Goal: Answer question/provide support: Share knowledge or assist other users

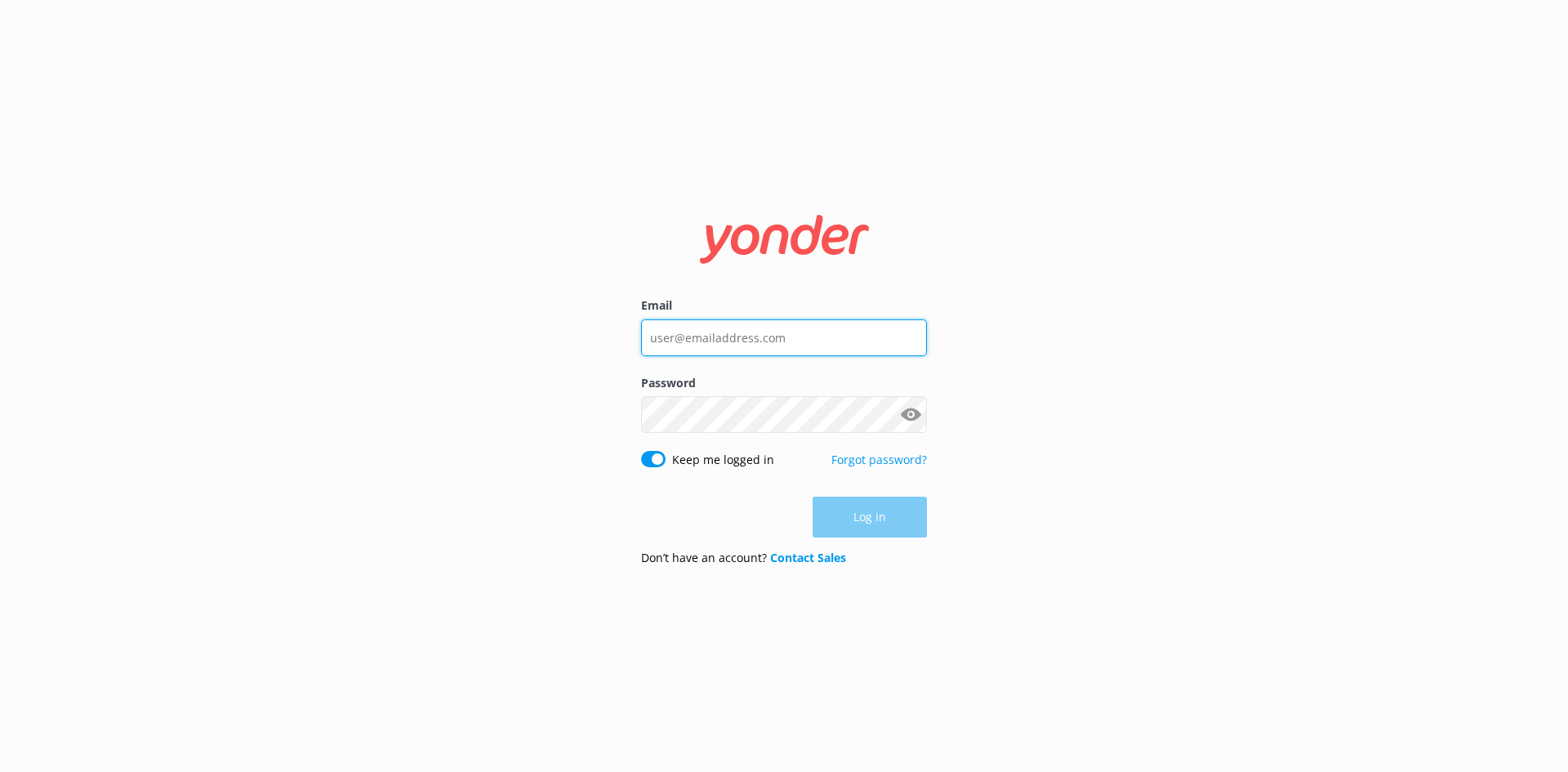
type input "[PERSON_NAME][EMAIL_ADDRESS][DOMAIN_NAME]"
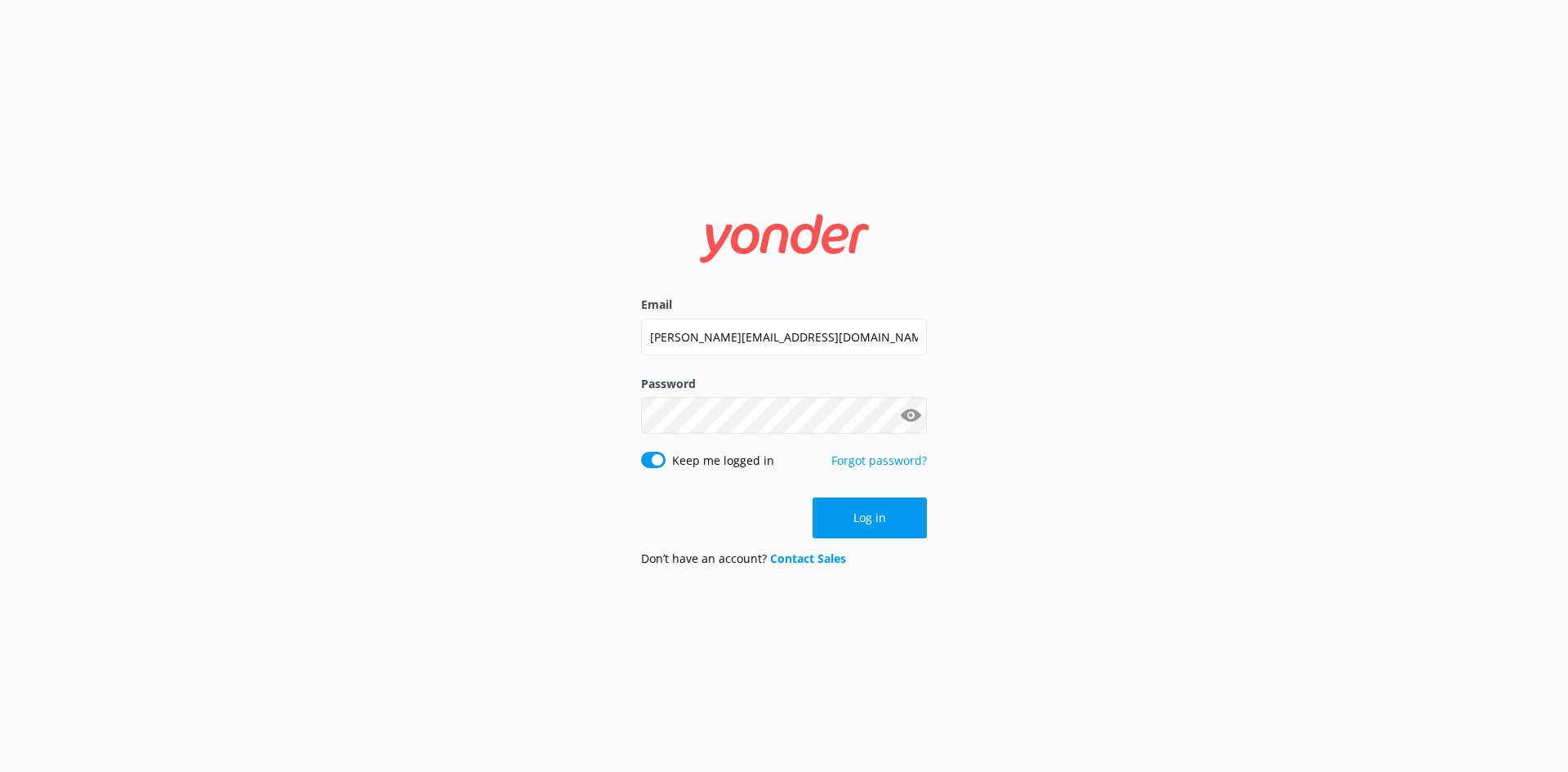
click at [879, 524] on div "Log in" at bounding box center [784, 518] width 286 height 41
click at [886, 520] on button "Log in" at bounding box center [870, 518] width 114 height 41
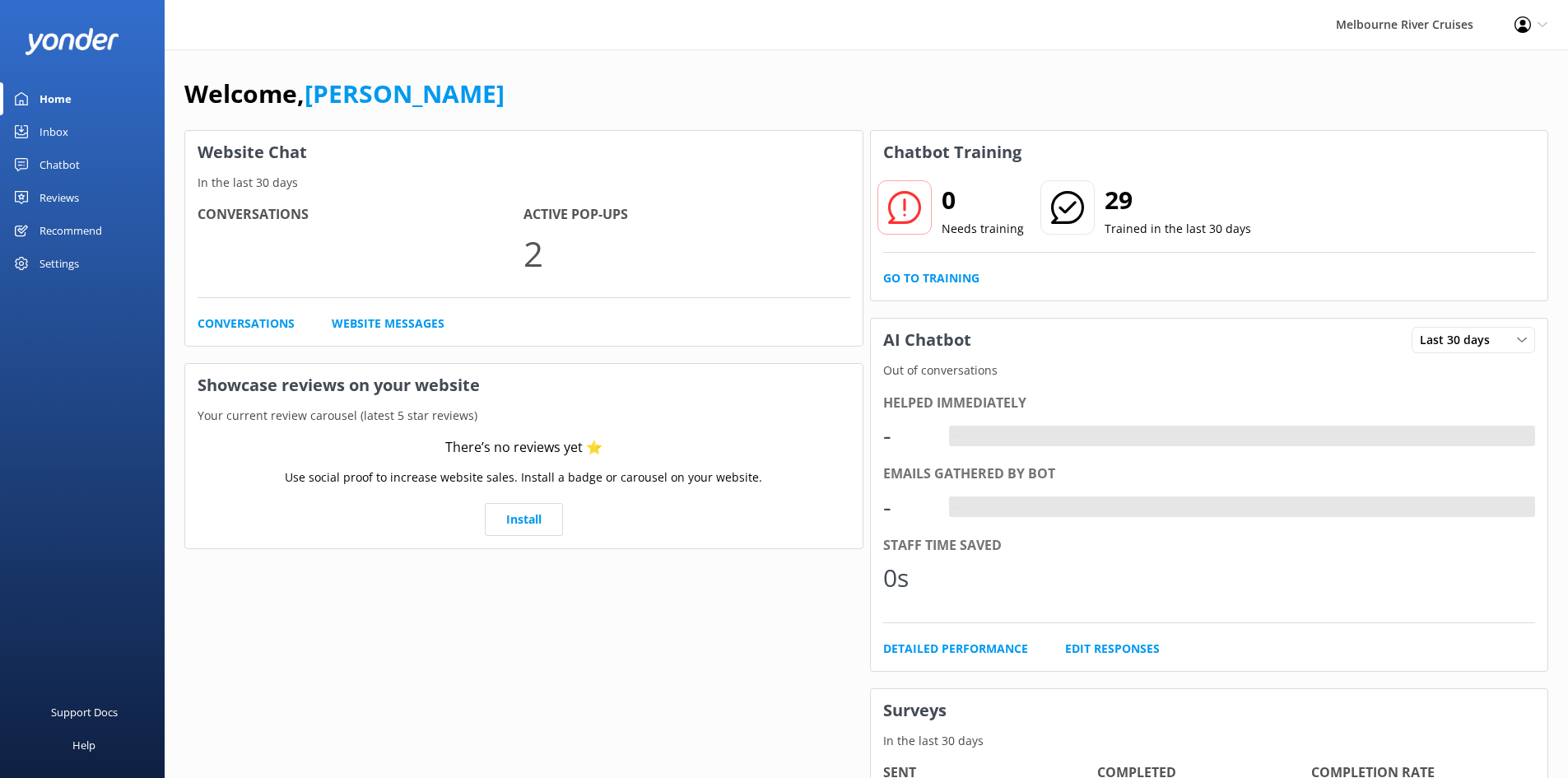
click at [76, 131] on link "Inbox" at bounding box center [82, 132] width 164 height 33
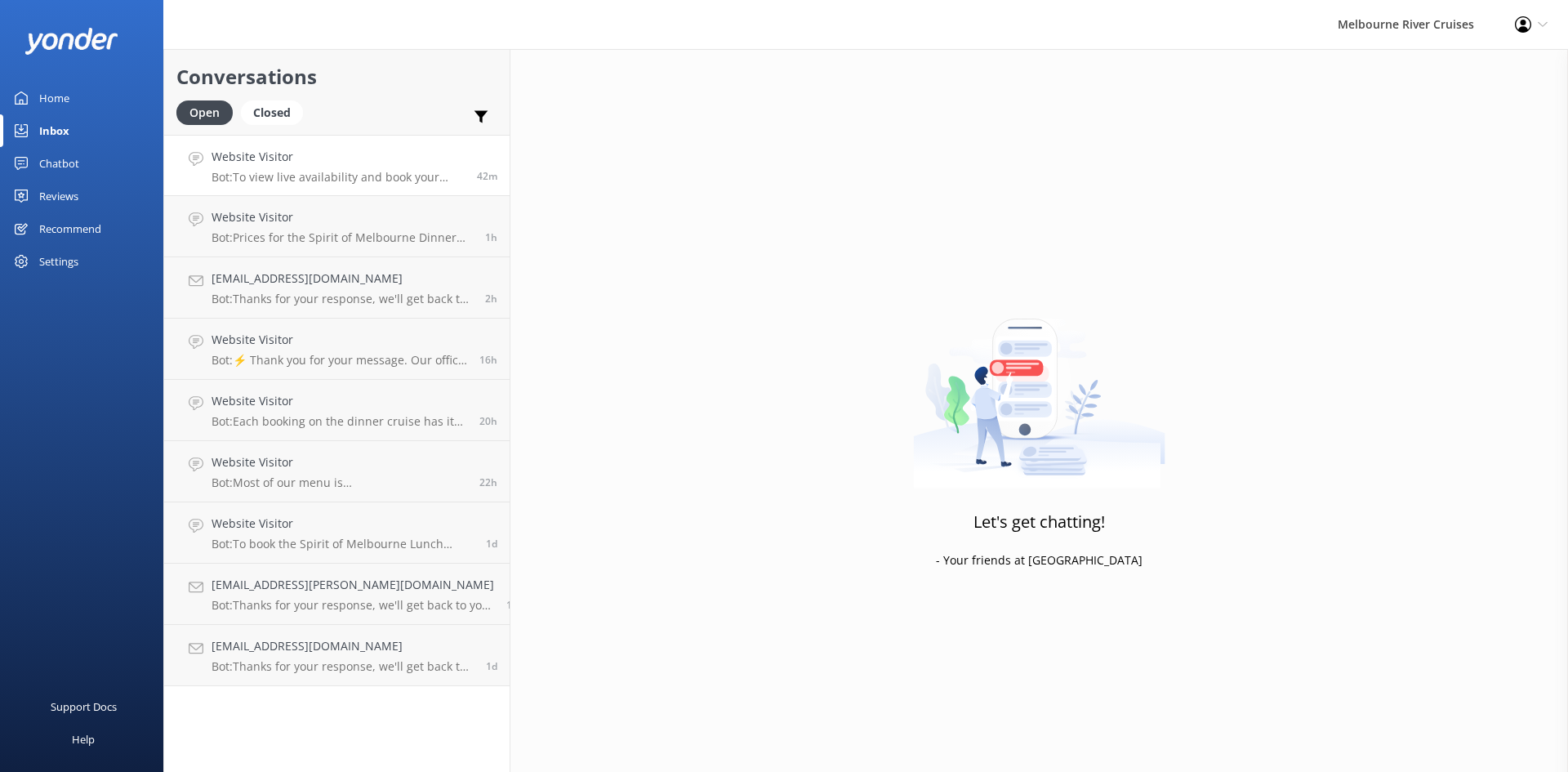
click at [328, 152] on h4 "Website Visitor" at bounding box center [338, 157] width 253 height 18
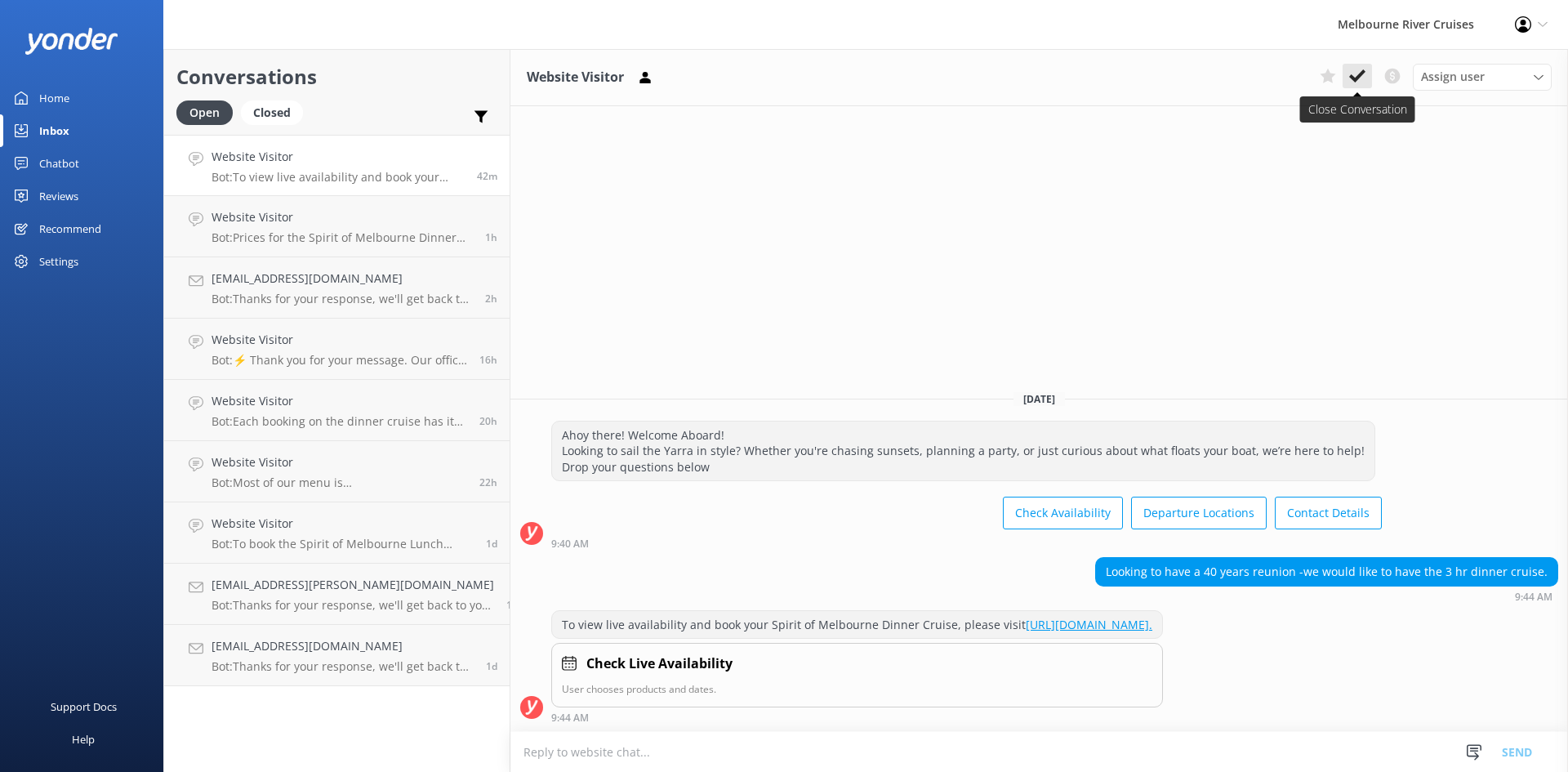
click at [1363, 72] on use at bounding box center [1357, 76] width 16 height 13
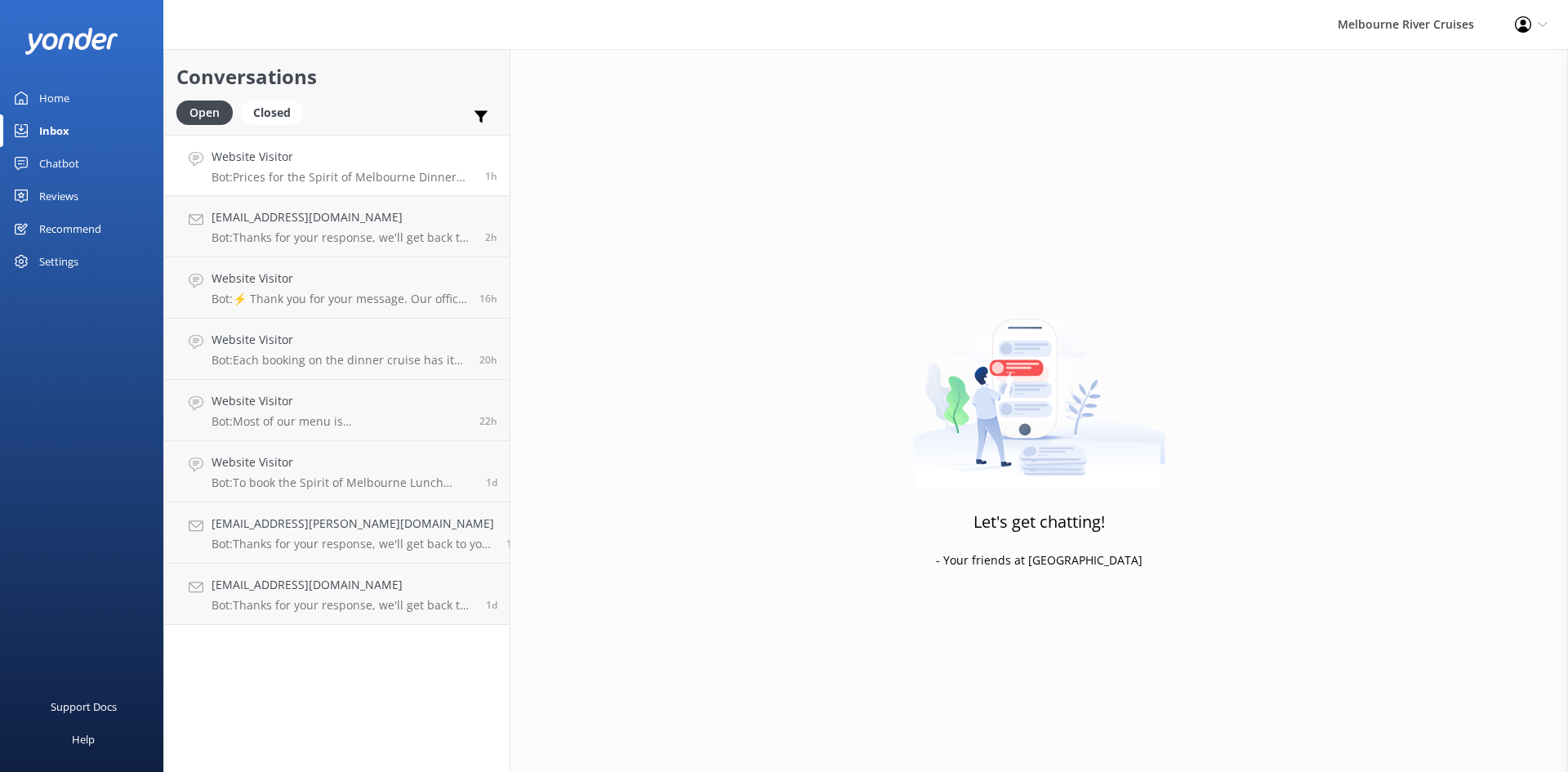
click at [309, 176] on p "Bot: Prices for the Spirit of Melbourne Dinner Cruise start from $195 for adult…" at bounding box center [342, 177] width 261 height 15
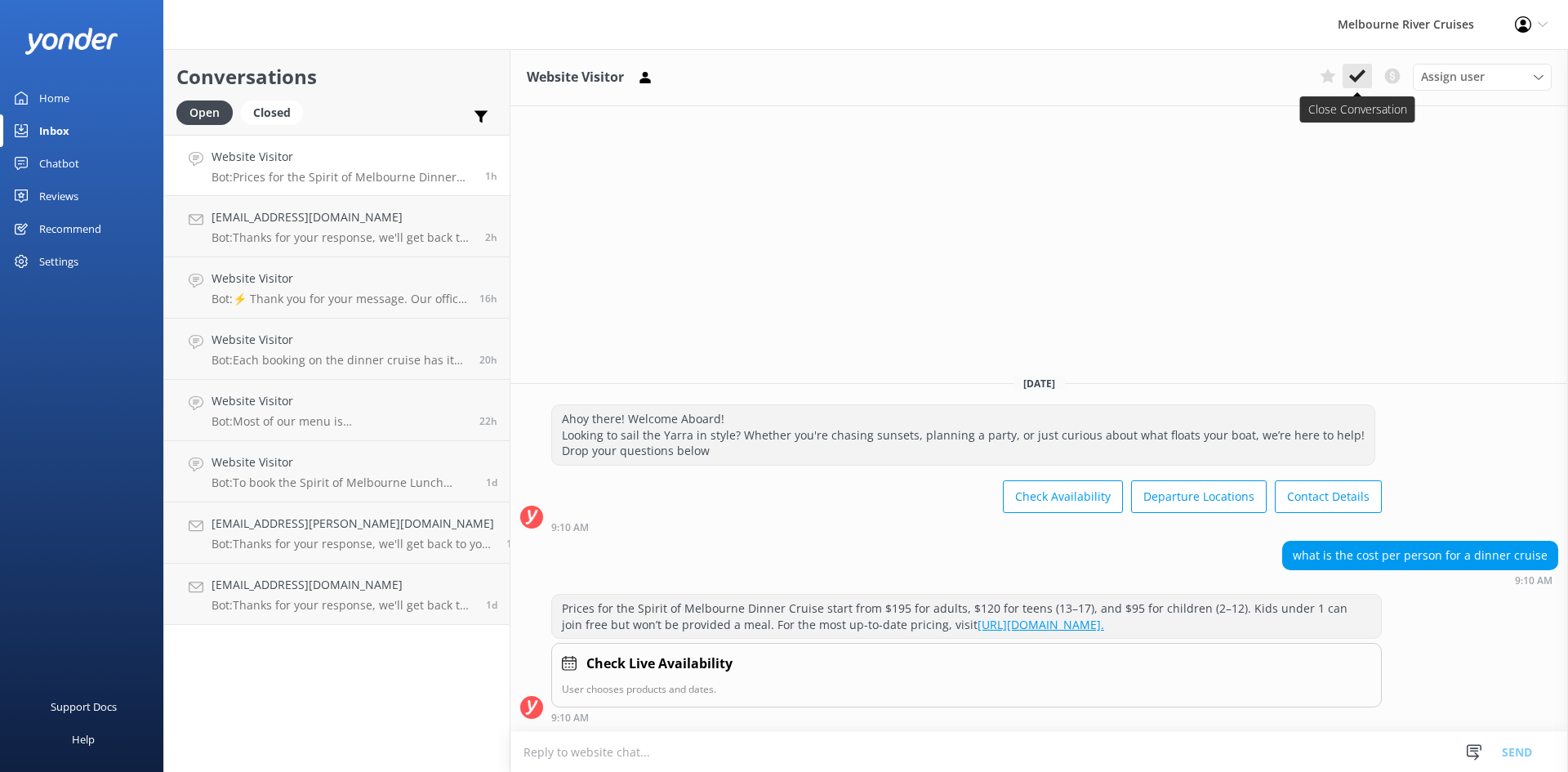
click at [1351, 75] on use at bounding box center [1357, 76] width 16 height 13
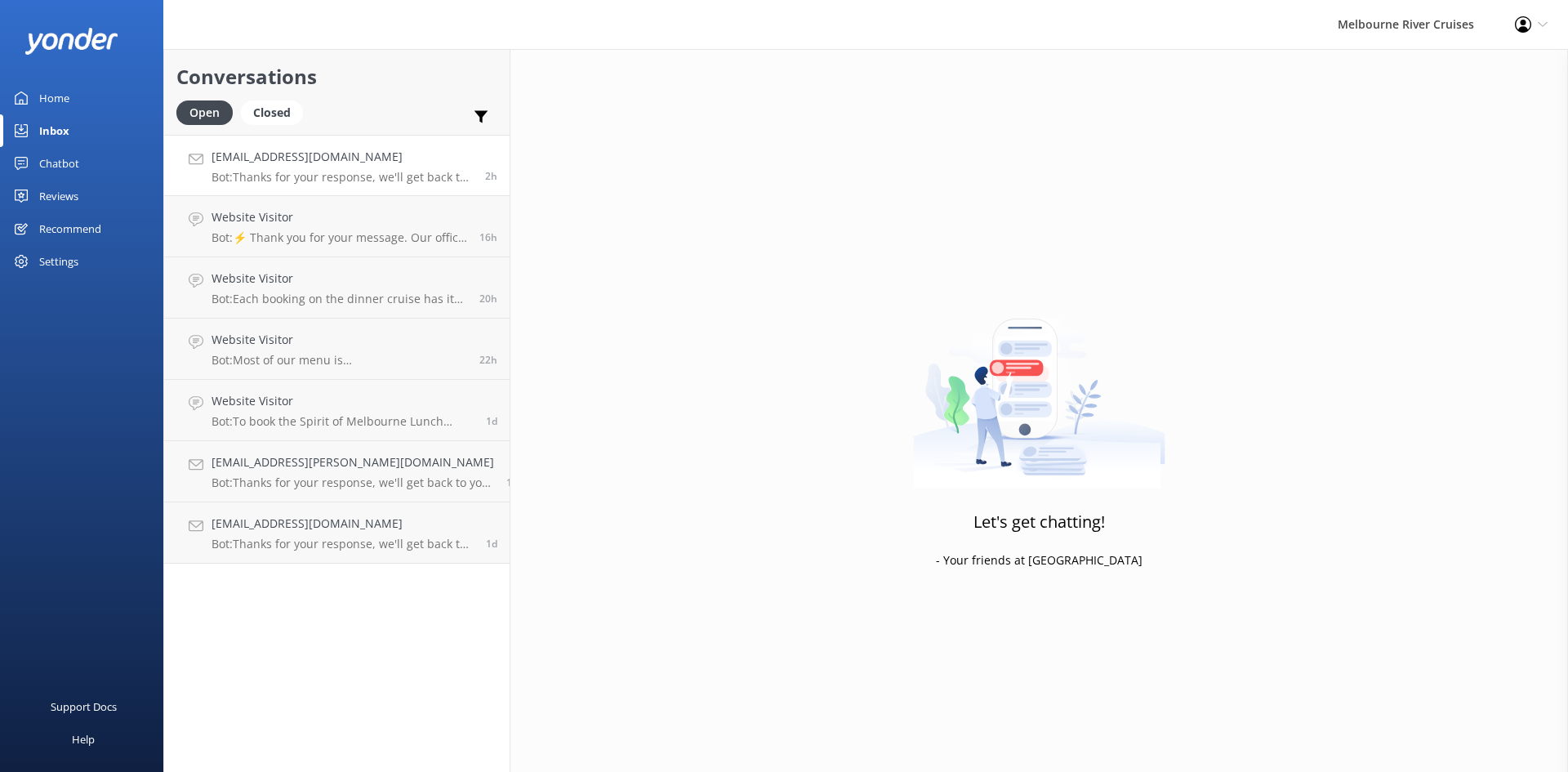
click at [304, 174] on p "Bot: Thanks for your response, we'll get back to you as soon as we can during o…" at bounding box center [342, 177] width 261 height 15
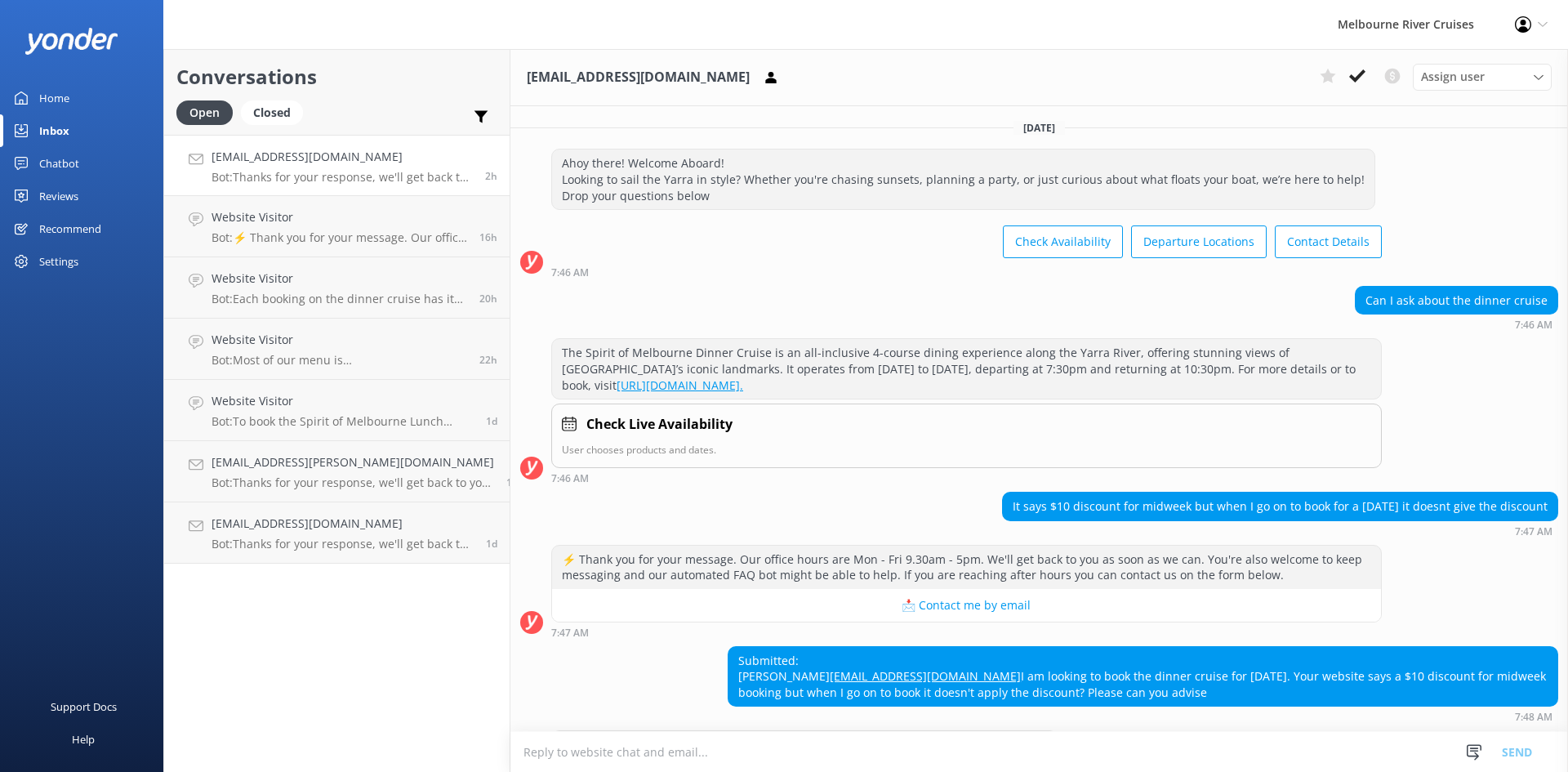
scroll to position [101, 0]
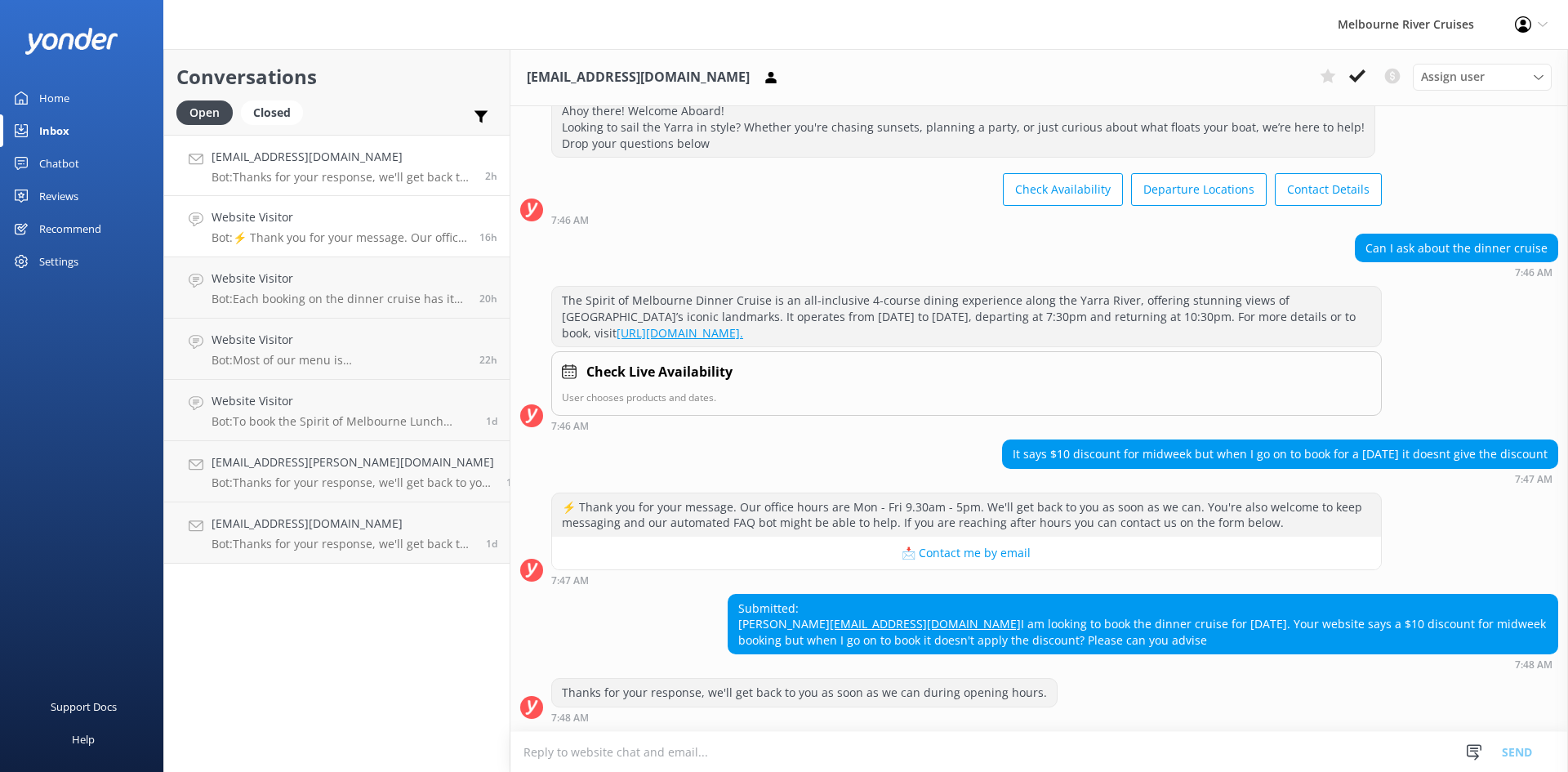
click at [228, 233] on p "Bot: ⚡ Thank you for your message. Our office hours are Mon - Fri 9.30am - 5pm.…" at bounding box center [339, 238] width 255 height 15
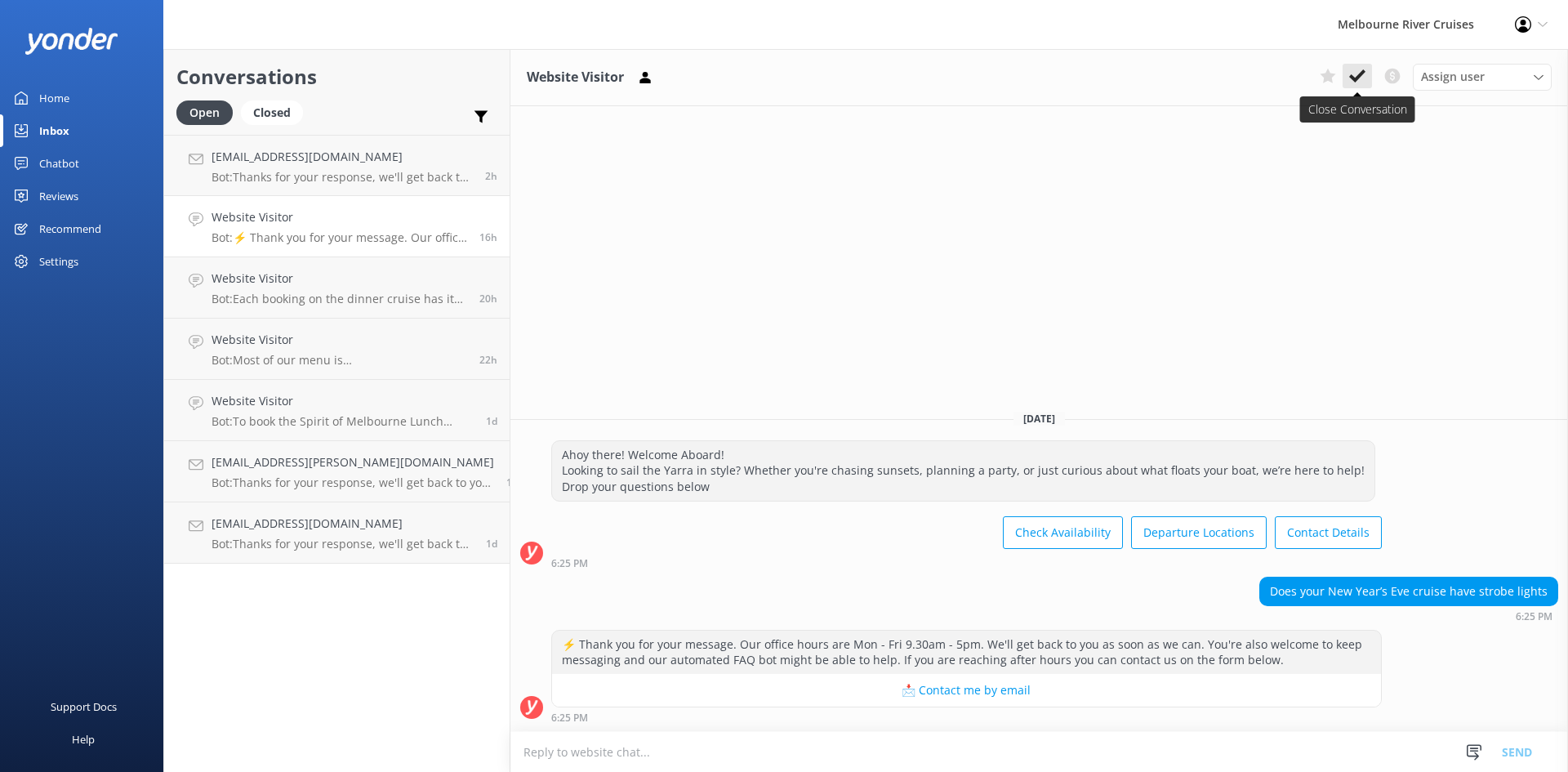
click at [1363, 83] on icon at bounding box center [1357, 76] width 16 height 16
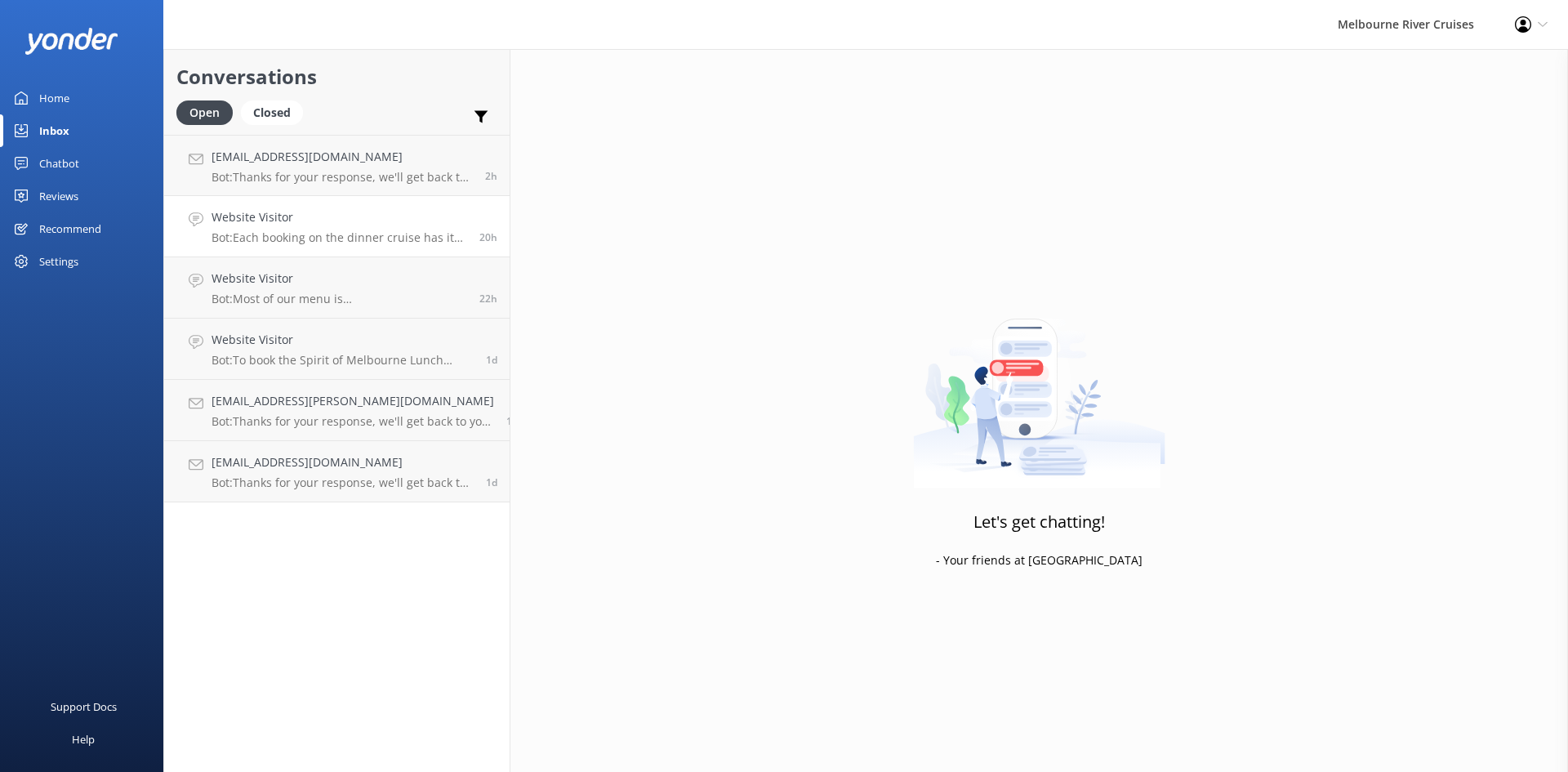
click at [266, 221] on h4 "Website Visitor" at bounding box center [339, 218] width 255 height 18
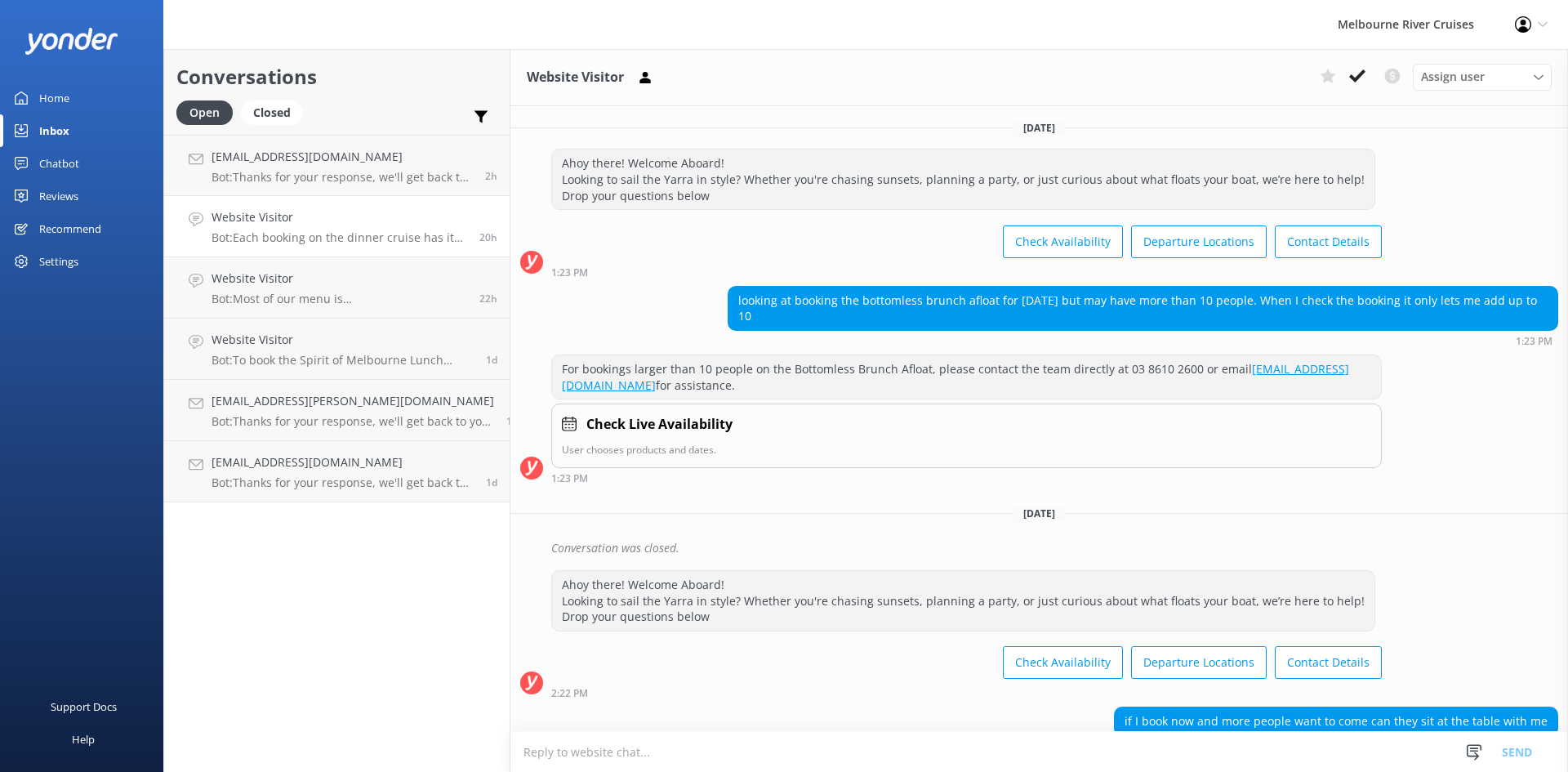
scroll to position [81, 0]
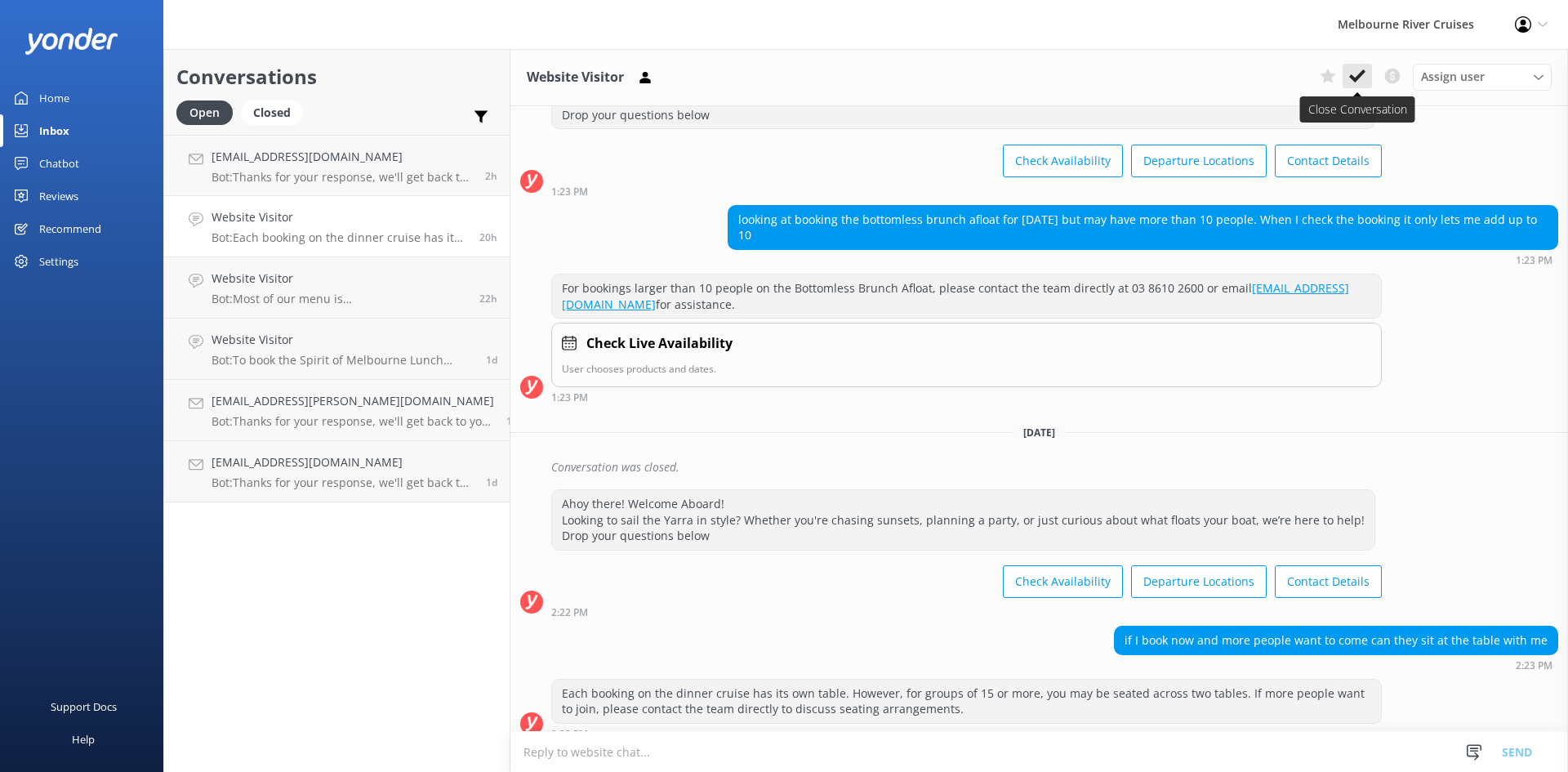
click at [1359, 72] on icon at bounding box center [1357, 76] width 16 height 16
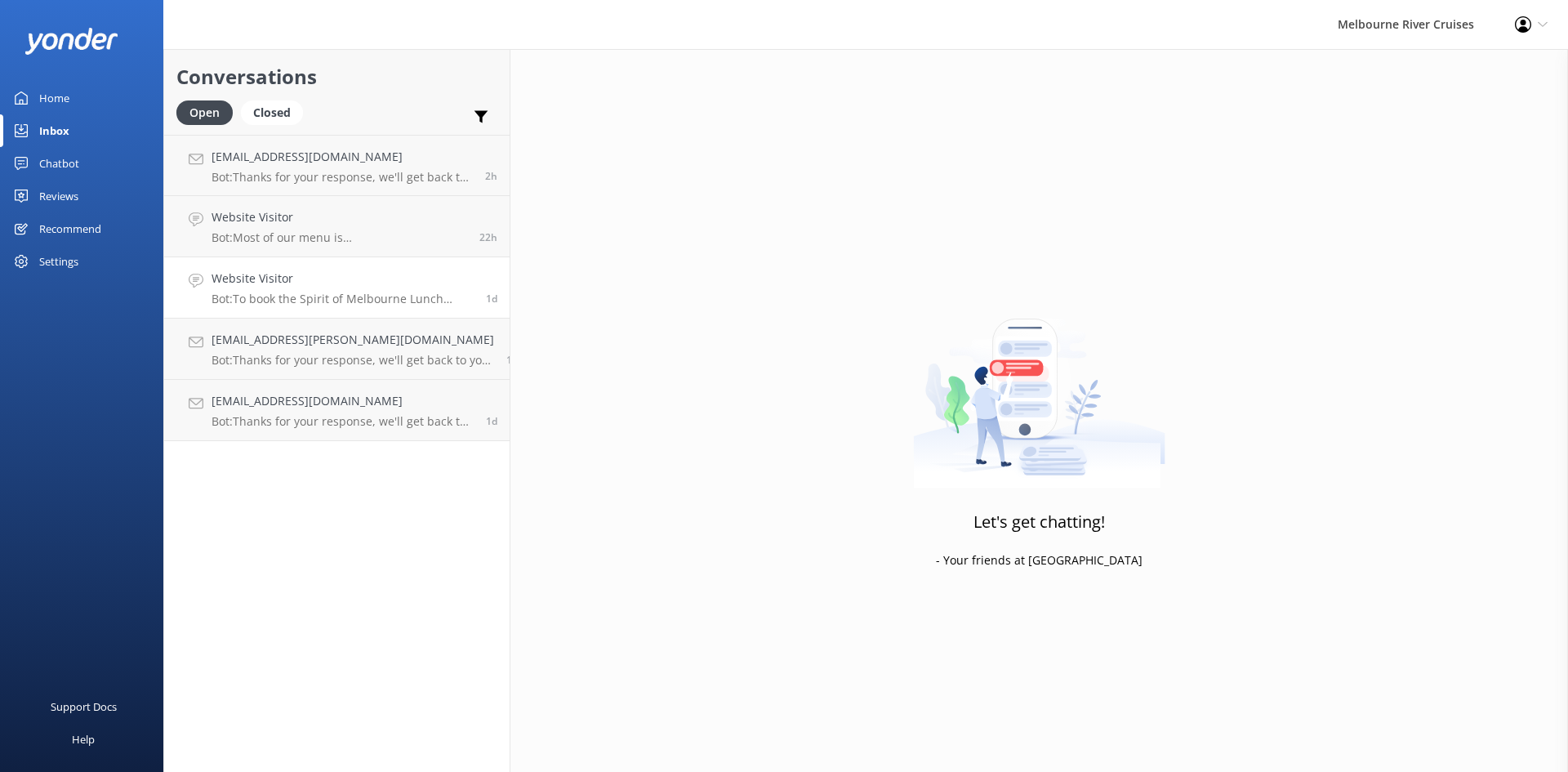
click at [268, 291] on div "Website Visitor Bot: To book the Spirit of Melbourne Lunch Cruise, you can visi…" at bounding box center [343, 288] width 262 height 36
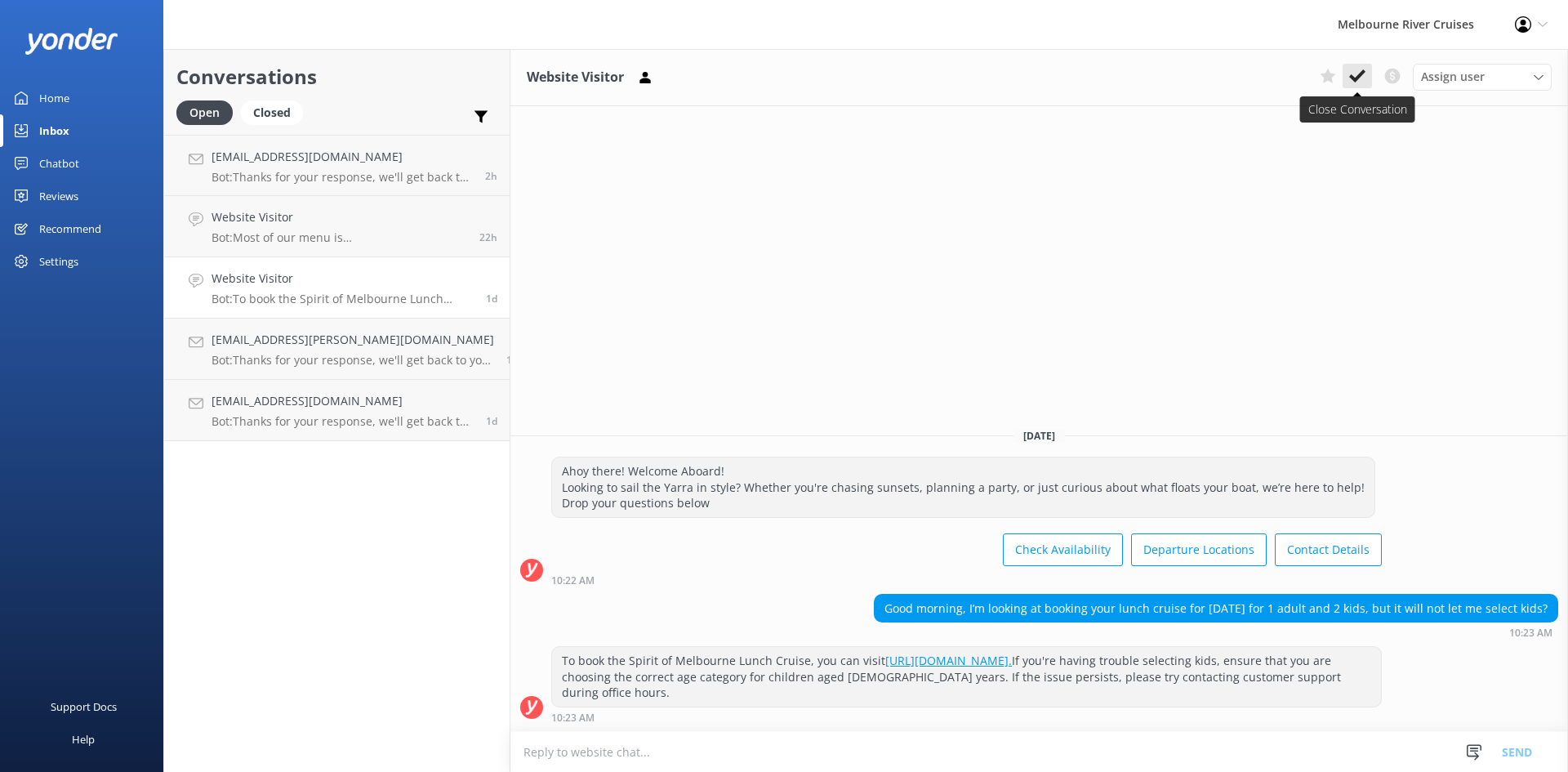
click at [1359, 77] on use at bounding box center [1357, 76] width 16 height 13
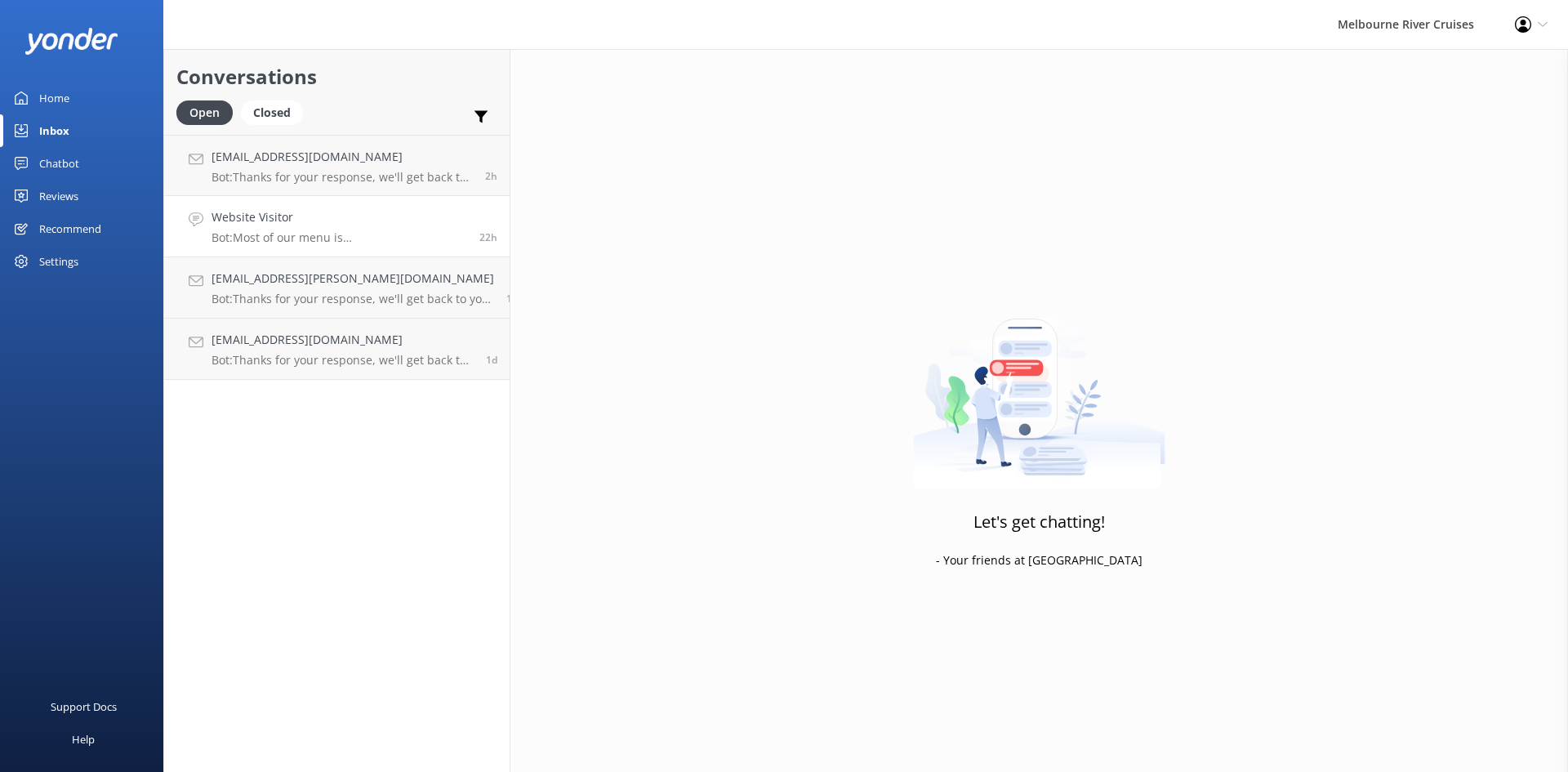
click at [259, 213] on h4 "Website Visitor" at bounding box center [339, 218] width 255 height 18
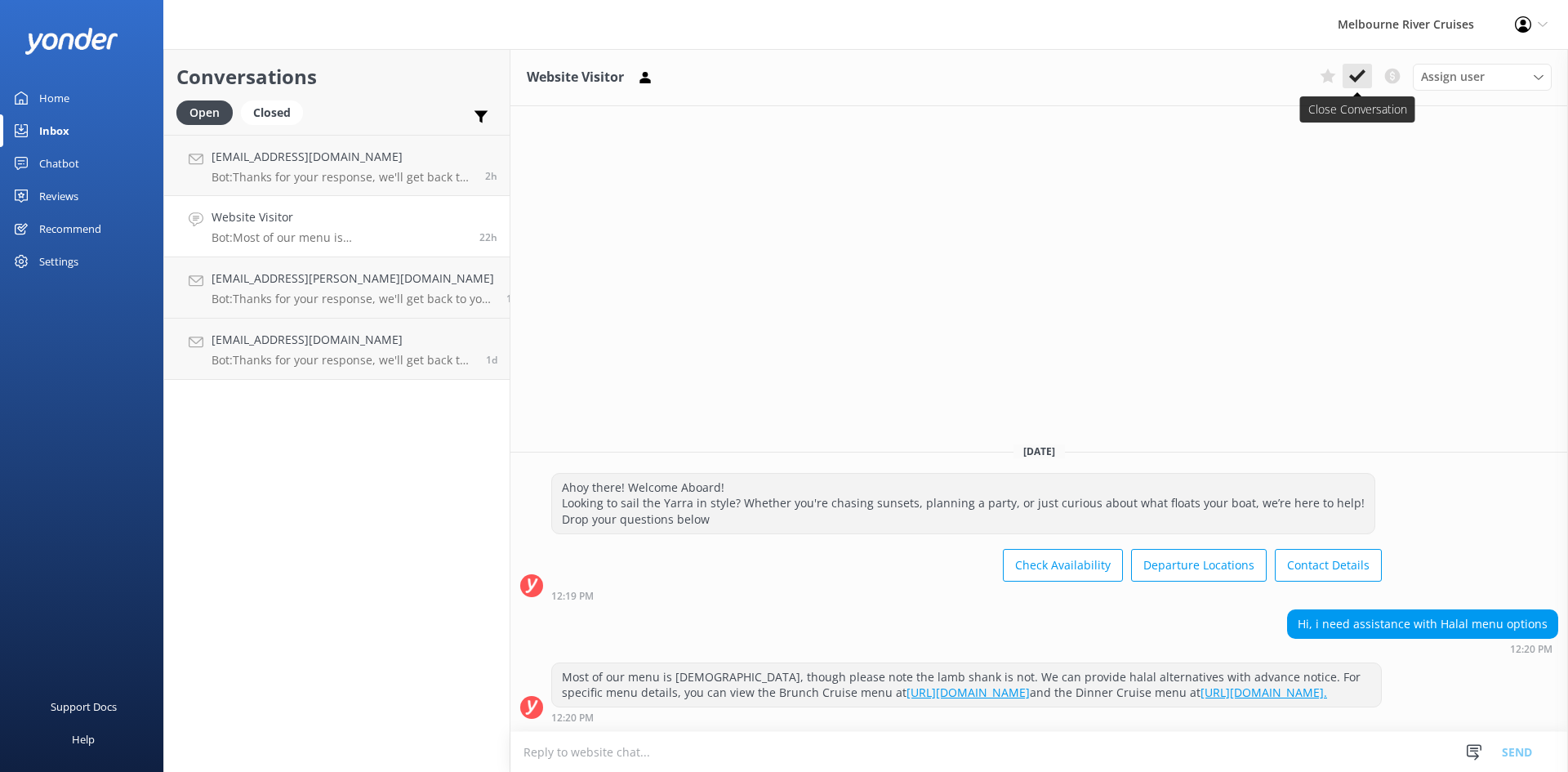
click at [1359, 74] on use at bounding box center [1357, 76] width 16 height 13
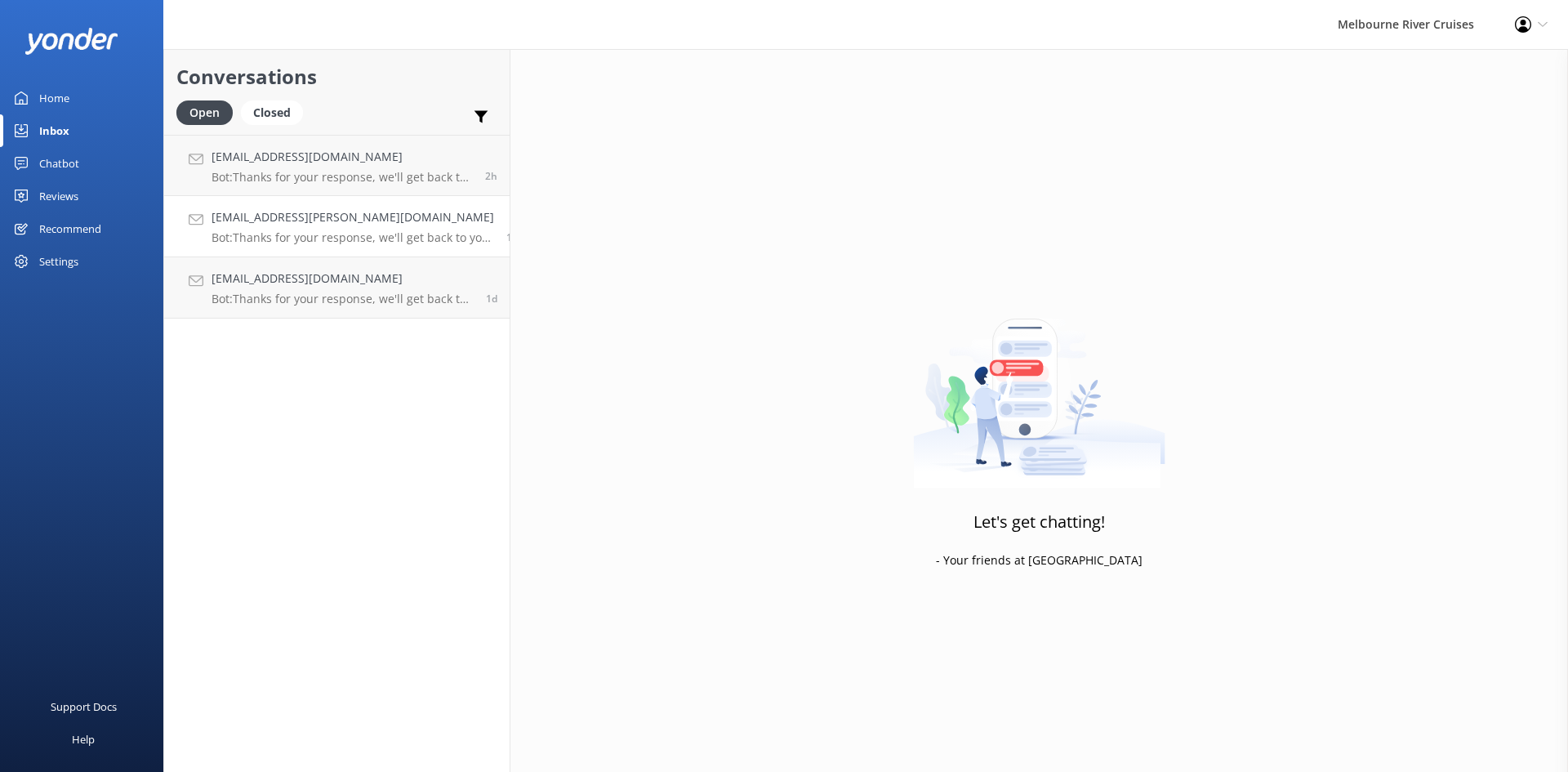
click at [305, 227] on h4 "[EMAIL_ADDRESS][PERSON_NAME][DOMAIN_NAME]" at bounding box center [352, 218] width 282 height 18
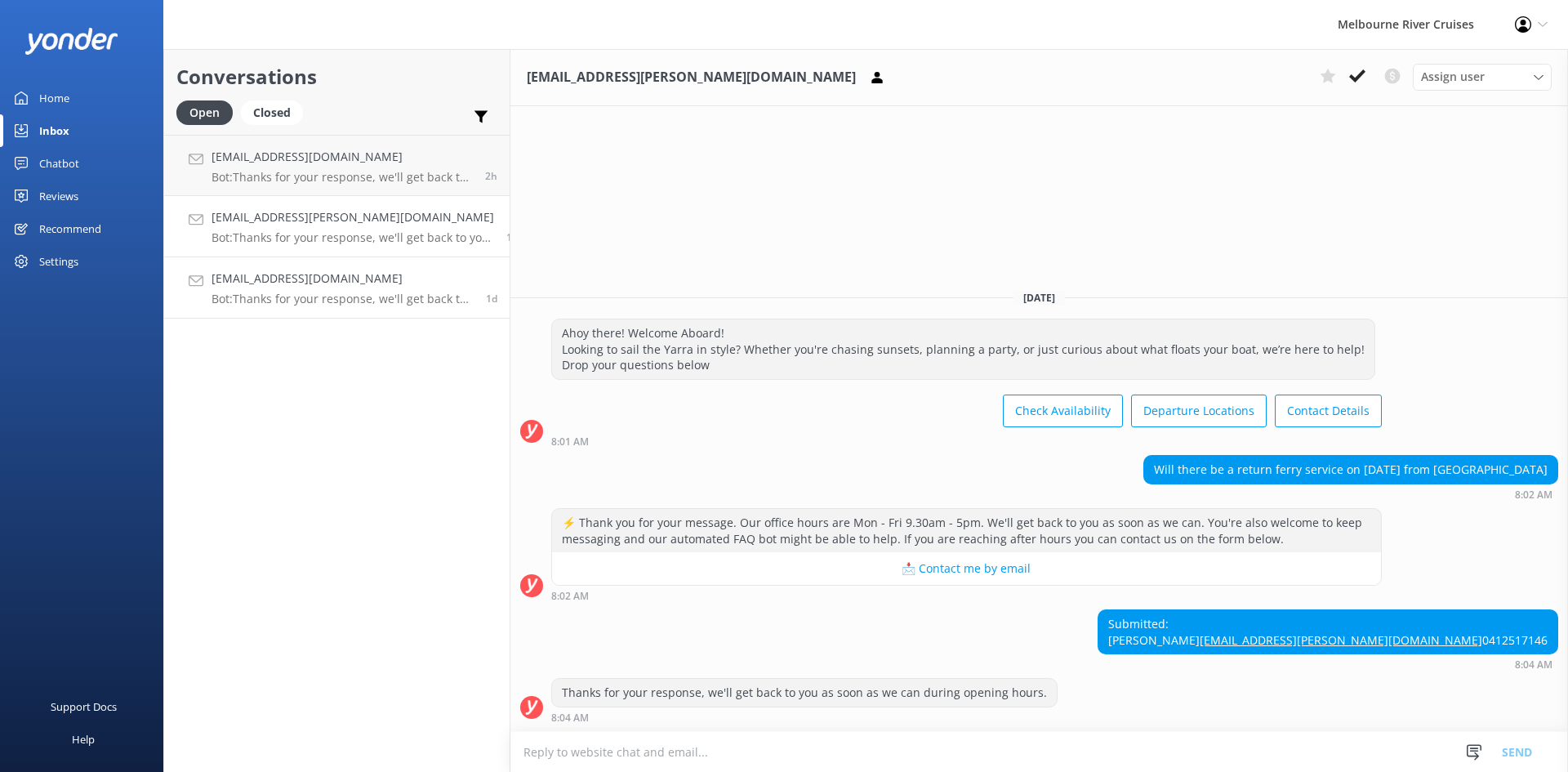
click at [271, 298] on p "Bot: Thanks for your response, we'll get back to you as soon as we can during o…" at bounding box center [343, 299] width 262 height 15
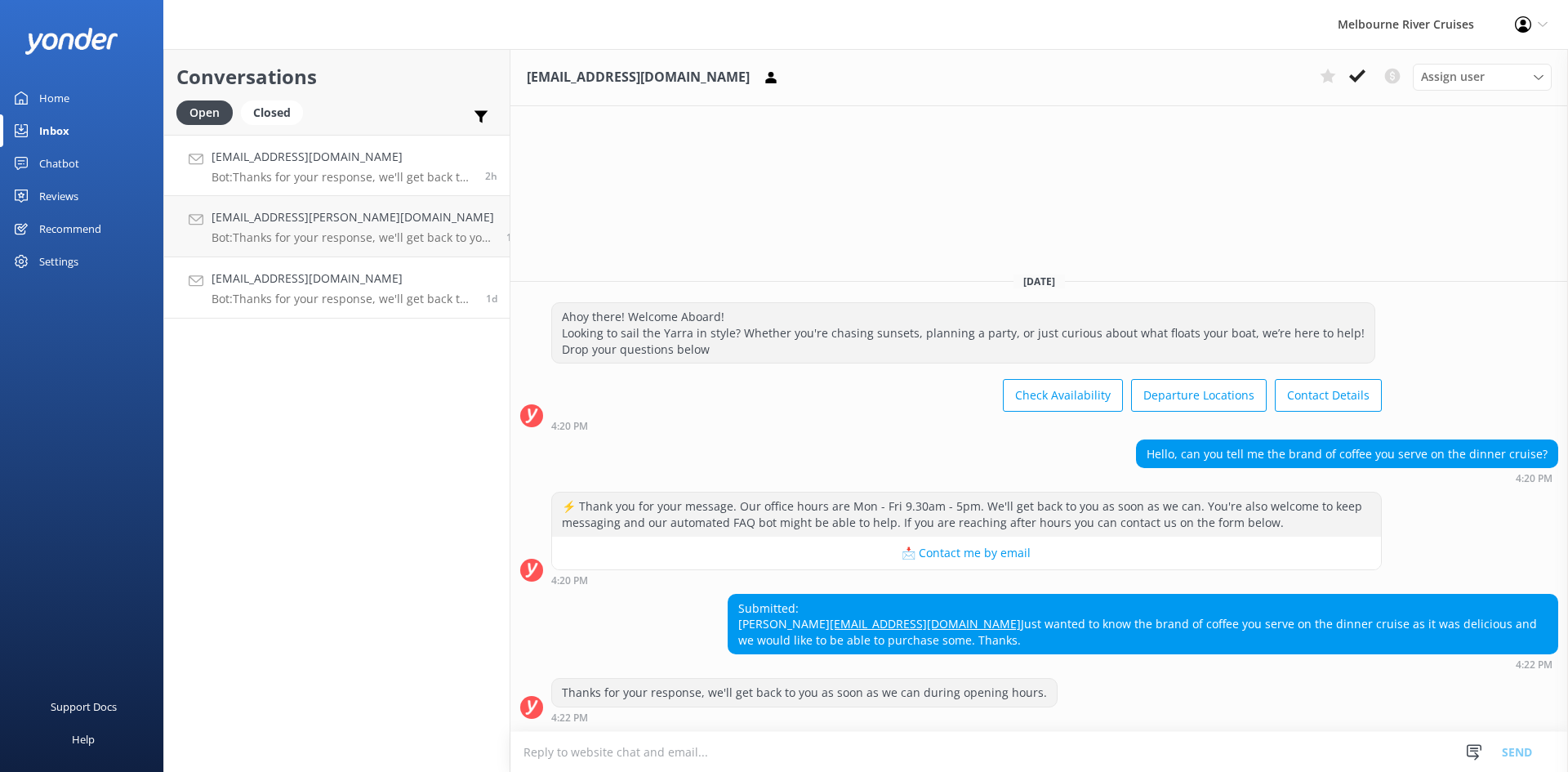
click at [303, 175] on p "Bot: Thanks for your response, we'll get back to you as soon as we can during o…" at bounding box center [342, 177] width 261 height 15
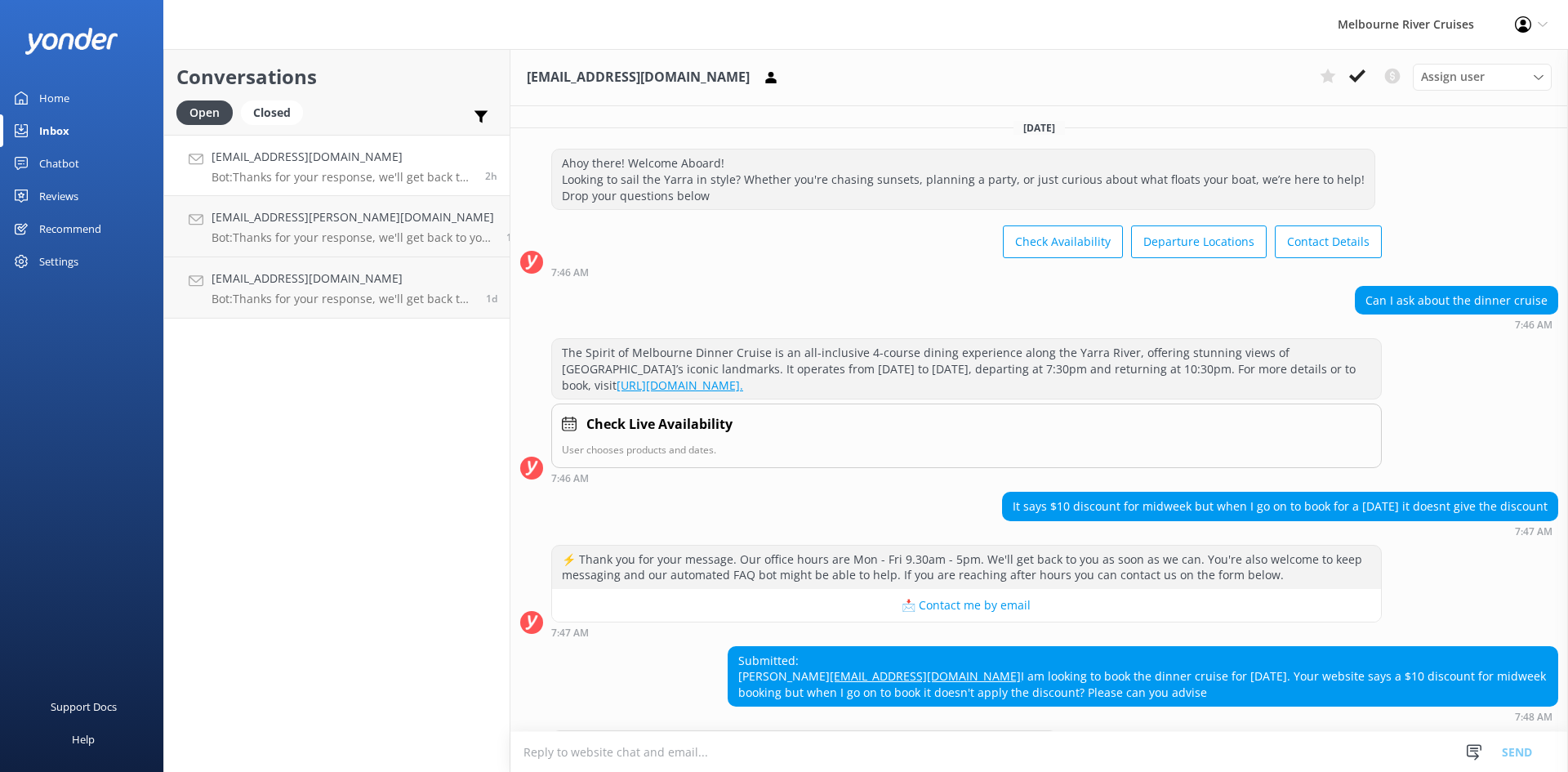
scroll to position [101, 0]
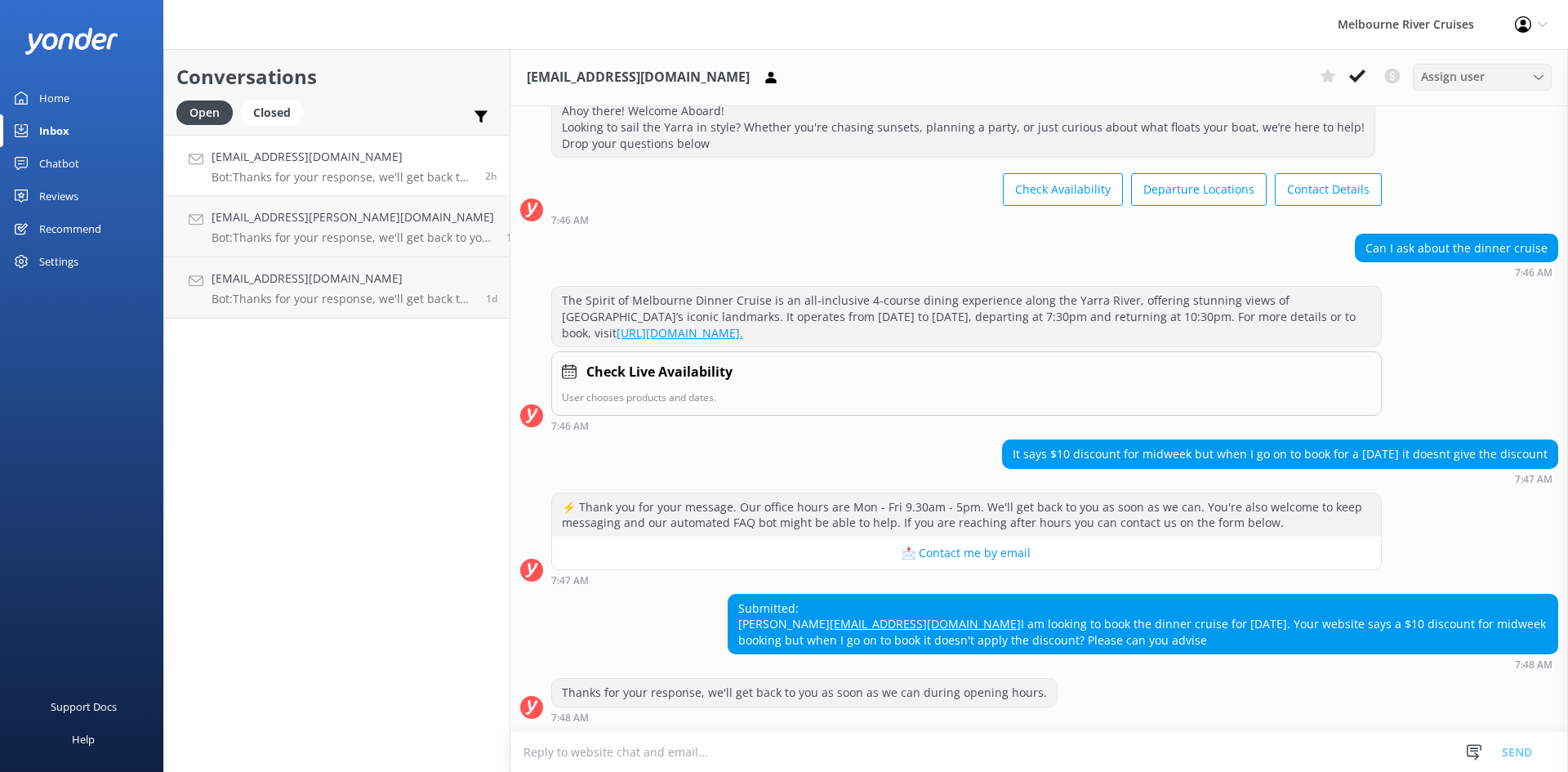
click at [1474, 73] on span "Assign user" at bounding box center [1453, 77] width 63 height 18
click at [1482, 241] on div "[PERSON_NAME]" at bounding box center [1461, 243] width 77 height 16
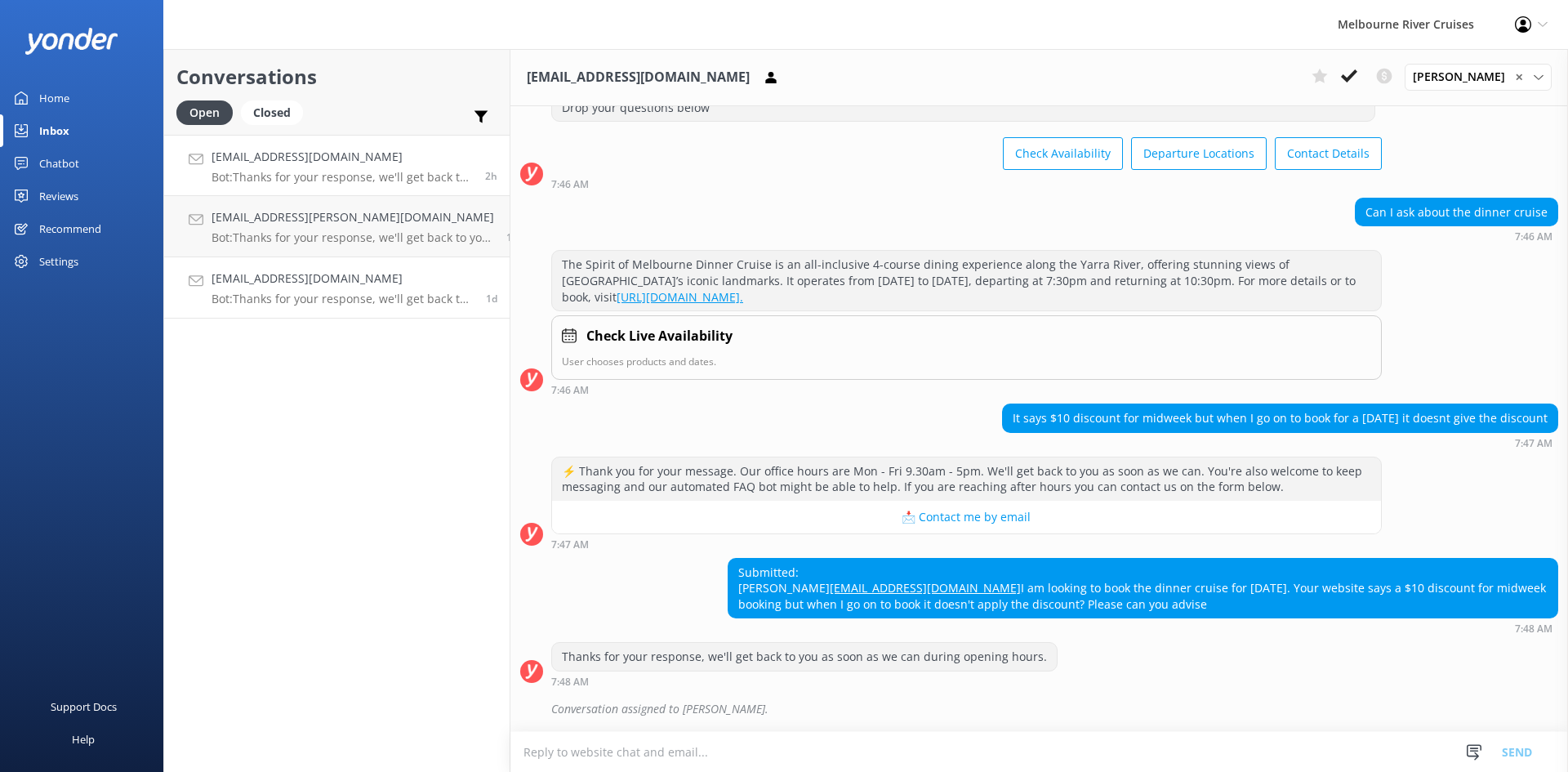
click at [285, 295] on p "Bot: Thanks for your response, we'll get back to you as soon as we can during o…" at bounding box center [343, 299] width 262 height 15
